Goal: Ask a question

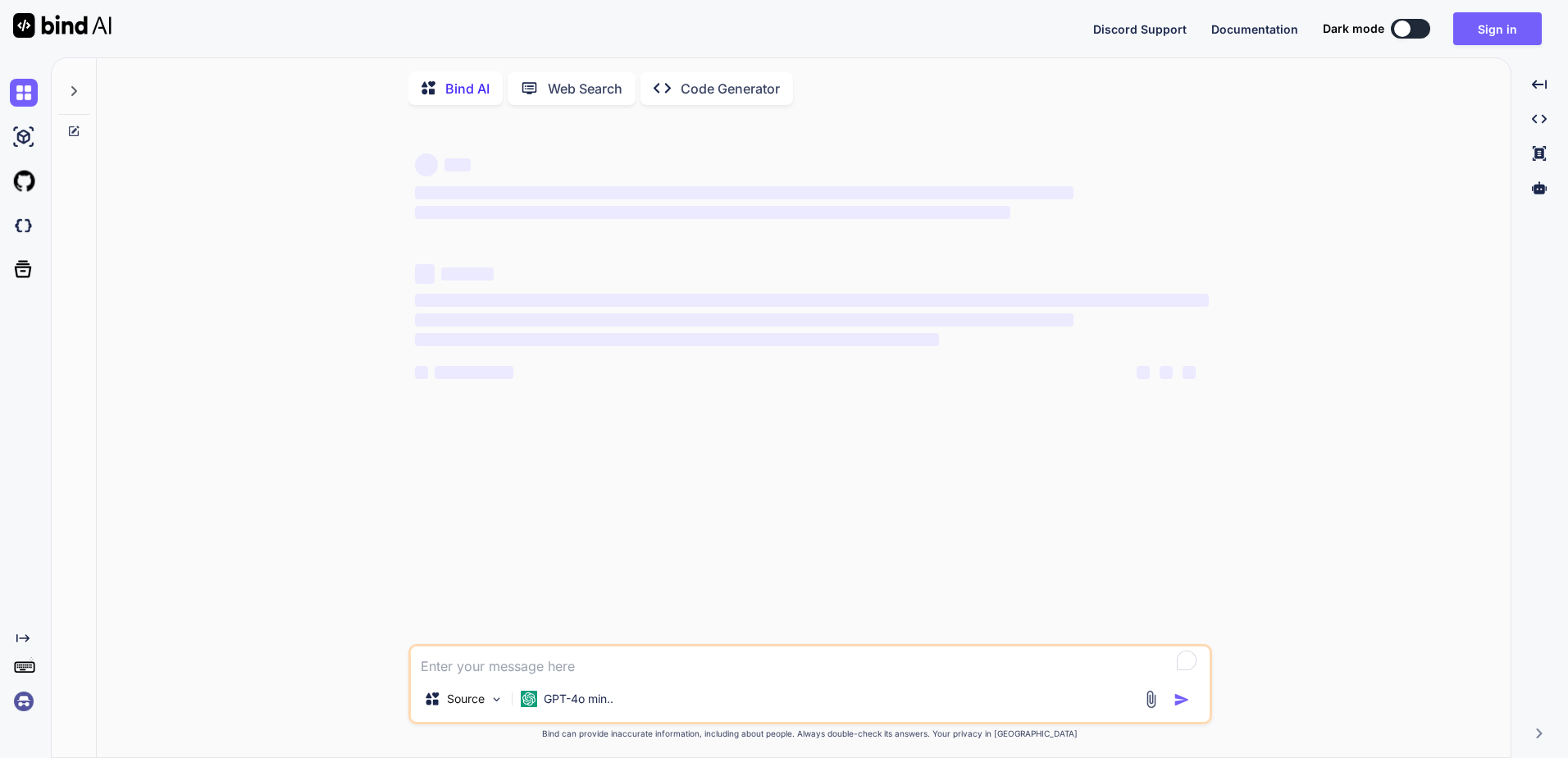
type textarea "x"
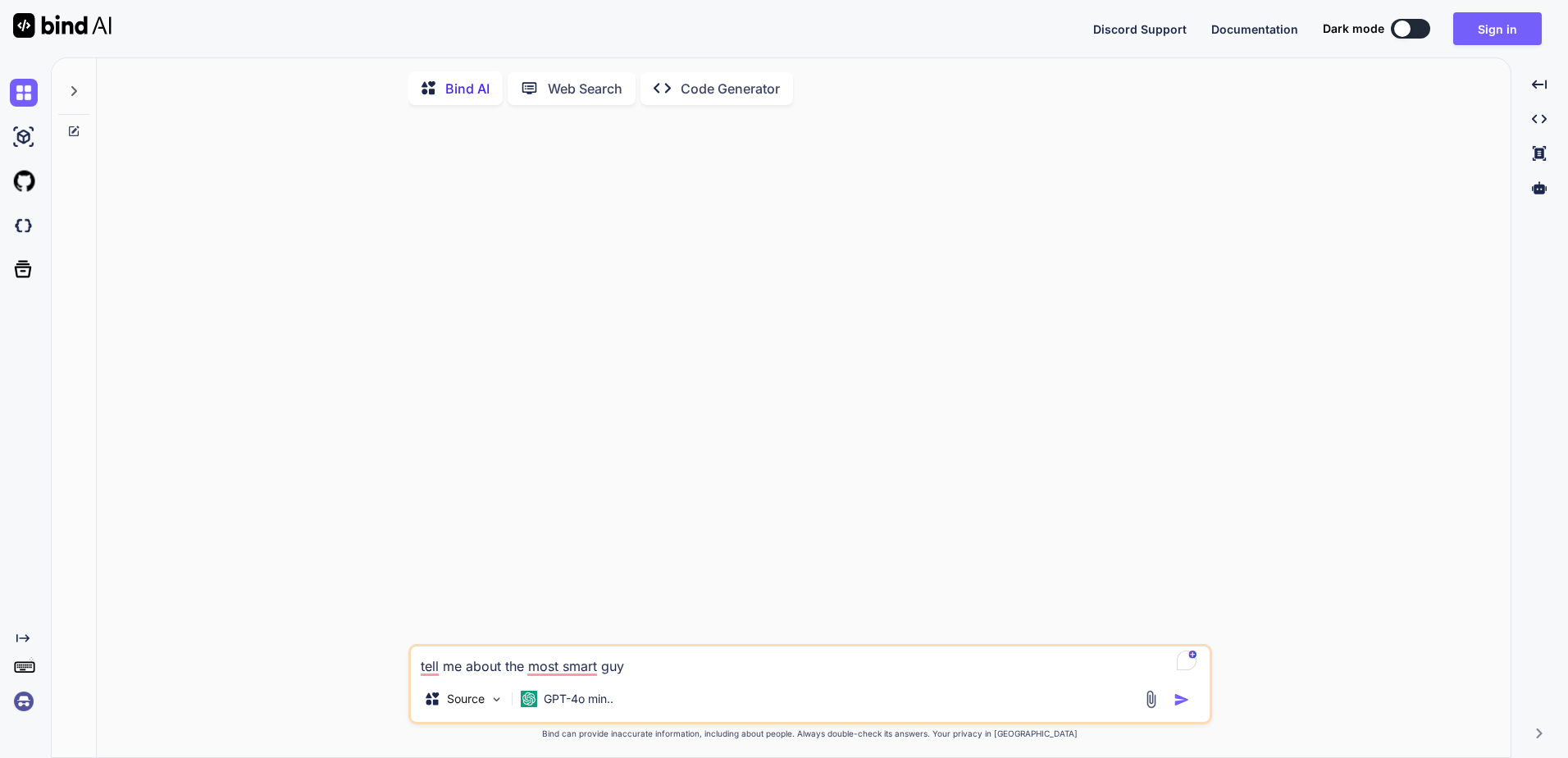
type textarea "tell me about the most smart guy"
click at [1187, 707] on img "button" at bounding box center [1181, 699] width 16 height 16
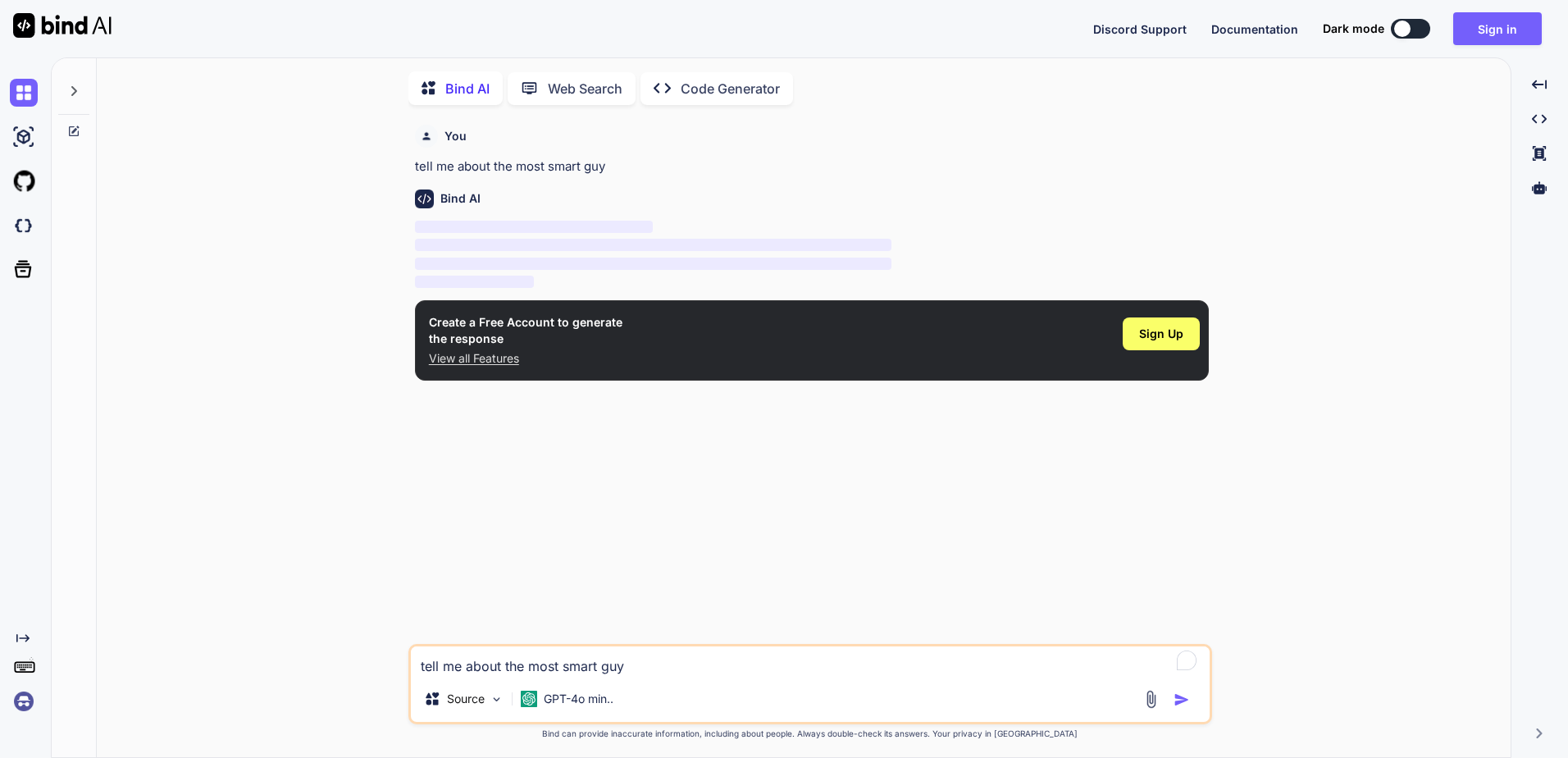
scroll to position [7, 0]
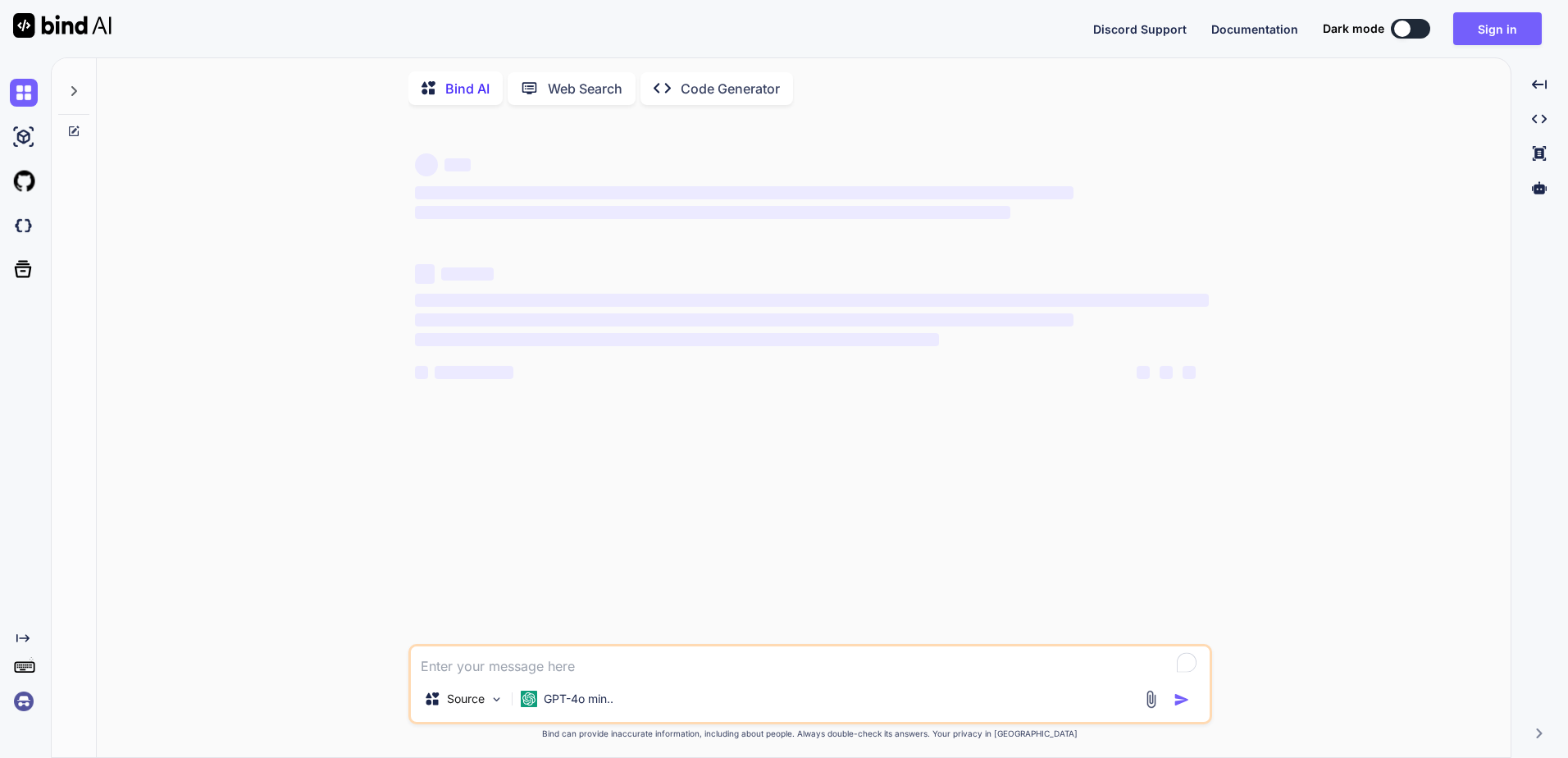
type textarea "x"
